Goal: Answer question/provide support

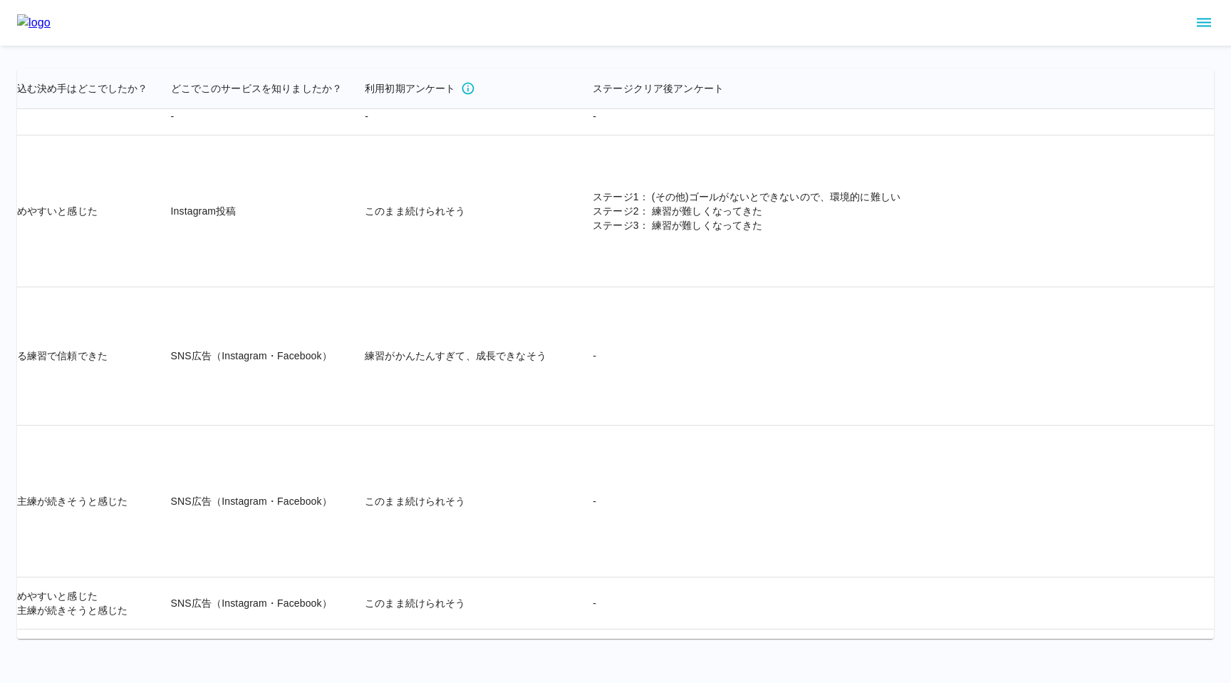
scroll to position [7941, 3492]
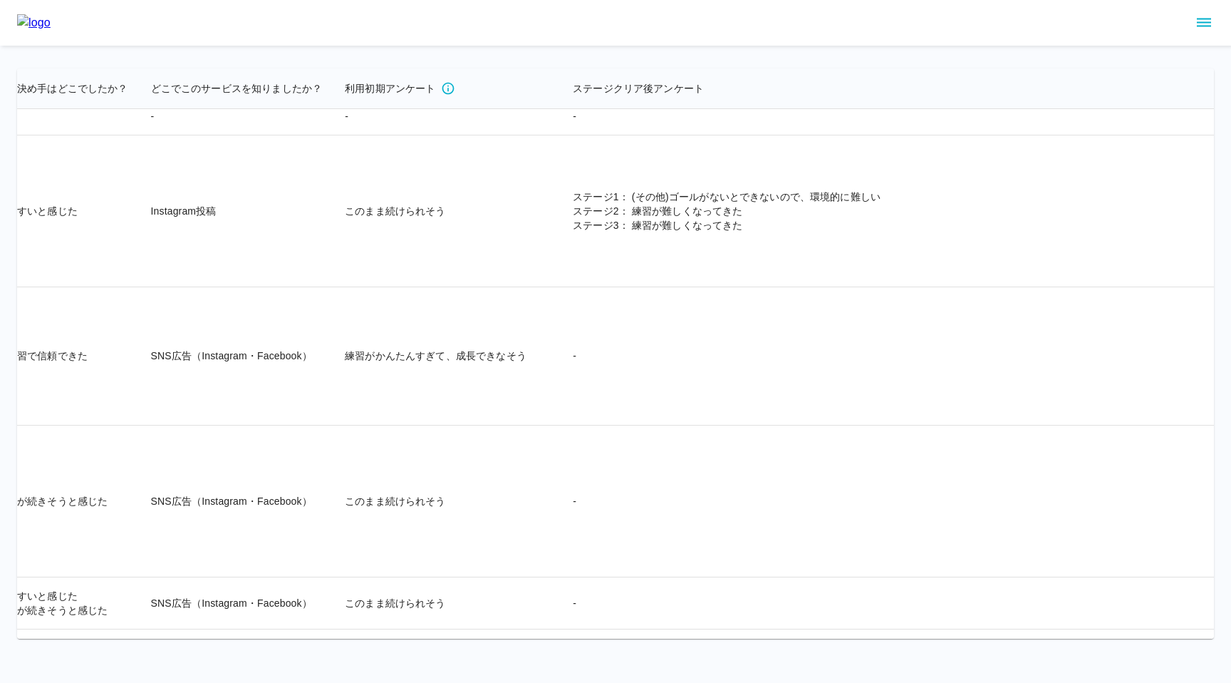
drag, startPoint x: 1015, startPoint y: 406, endPoint x: 941, endPoint y: 294, distance: 134.8
drag, startPoint x: 940, startPoint y: 296, endPoint x: 969, endPoint y: 414, distance: 121.7
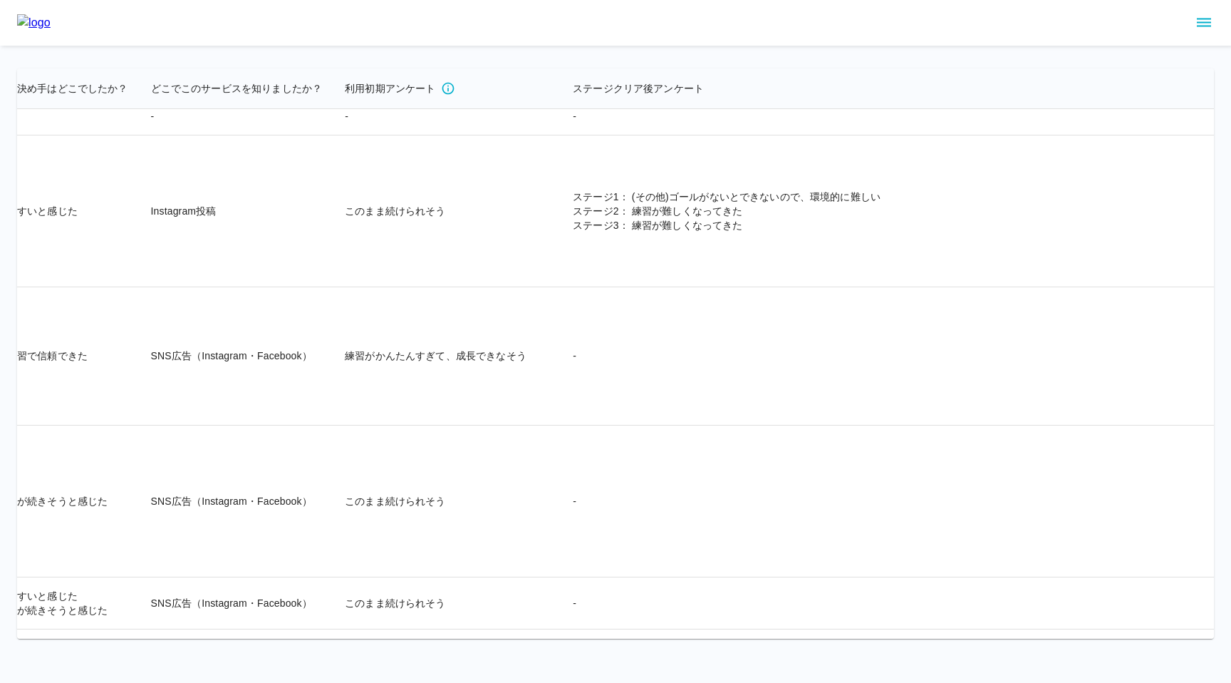
drag, startPoint x: 981, startPoint y: 410, endPoint x: 944, endPoint y: 290, distance: 125.3
click at [562, 98] on td "-" at bounding box center [918, 79] width 713 height 38
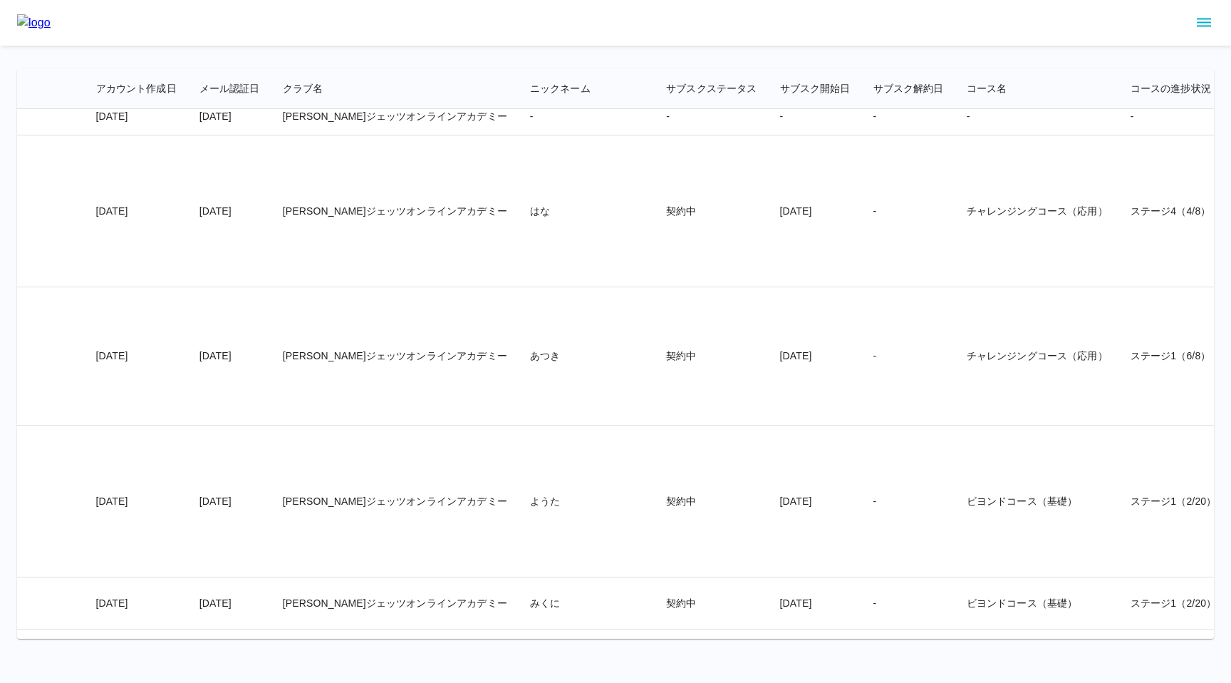
scroll to position [7941, 0]
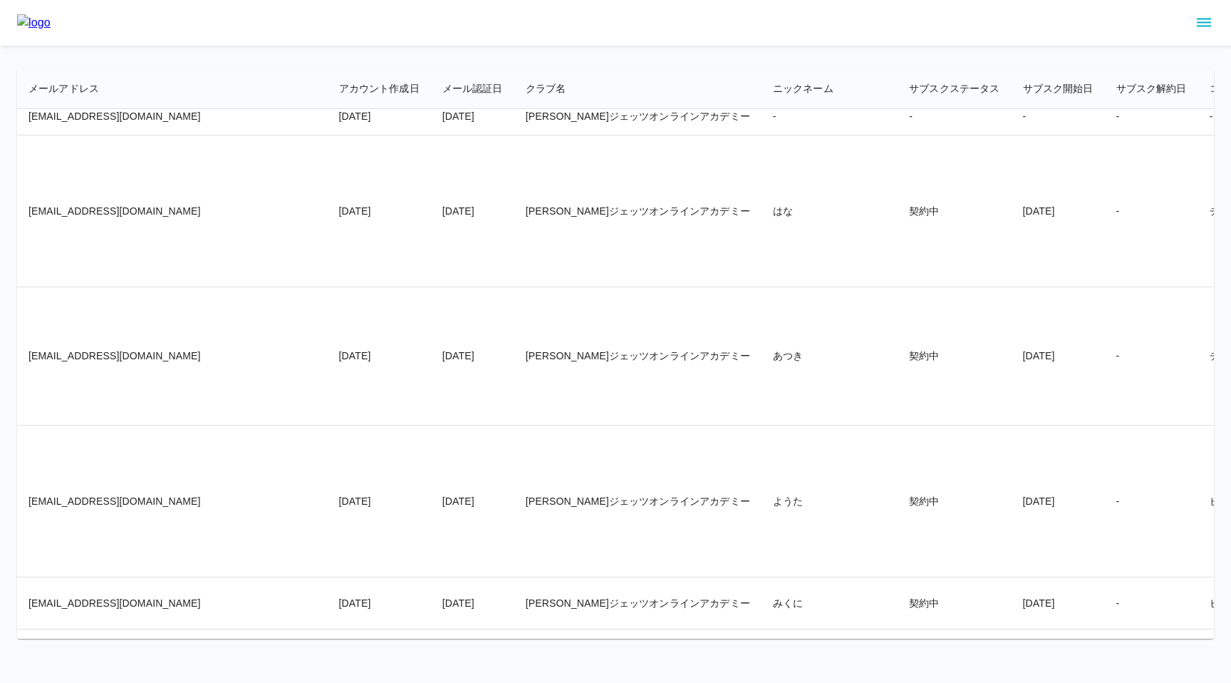
click at [70, 287] on td "[EMAIL_ADDRESS][DOMAIN_NAME]" at bounding box center [172, 211] width 311 height 152
drag, startPoint x: 29, startPoint y: 353, endPoint x: 153, endPoint y: 351, distance: 124.0
click at [153, 287] on td "[EMAIL_ADDRESS][DOMAIN_NAME]" at bounding box center [172, 211] width 311 height 152
copy td "[EMAIL_ADDRESS][DOMAIN_NAME]"
